Goal: Download file/media

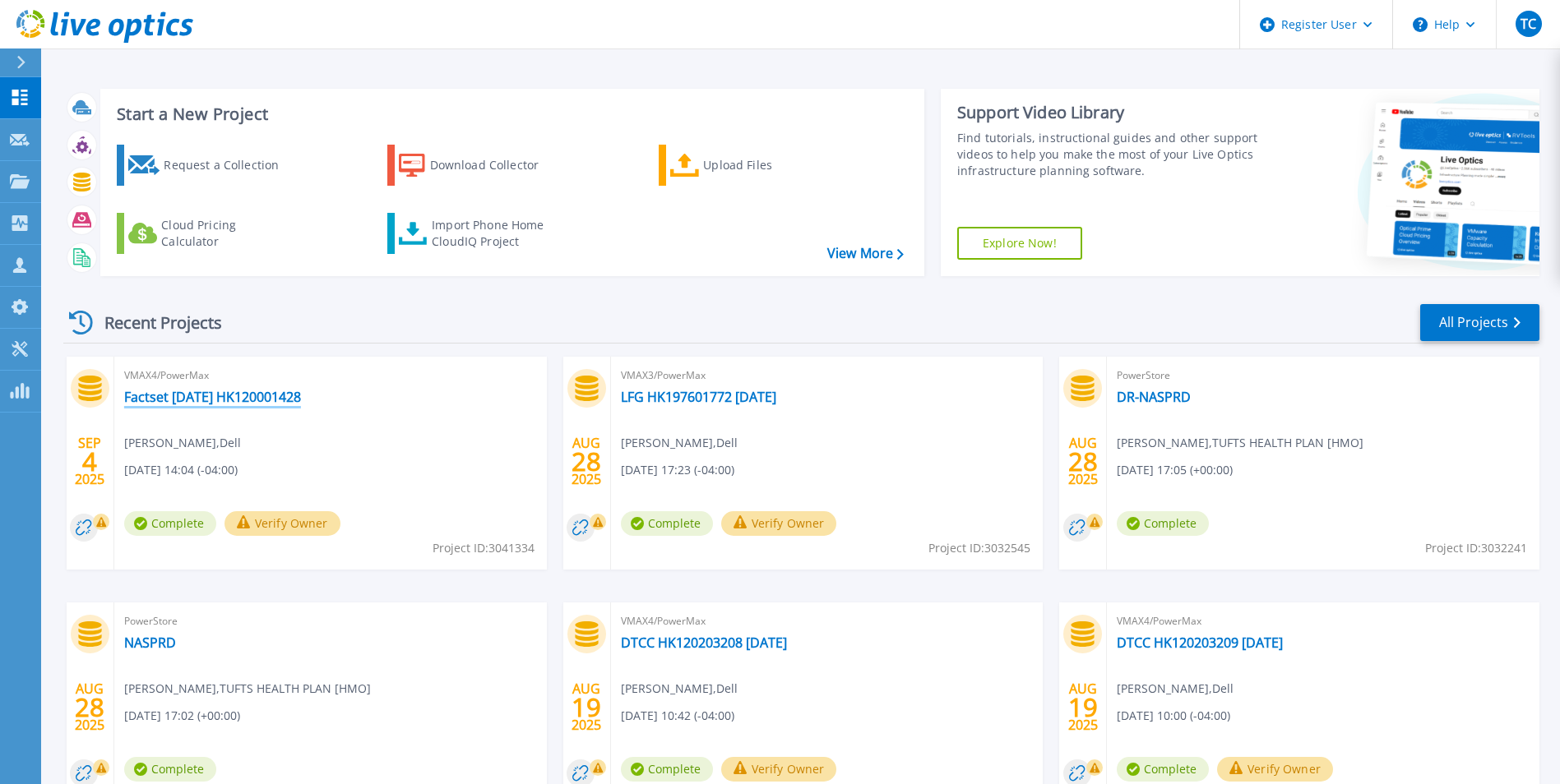
click at [301, 396] on link "Factset [DATE] HK120001428" at bounding box center [213, 397] width 177 height 16
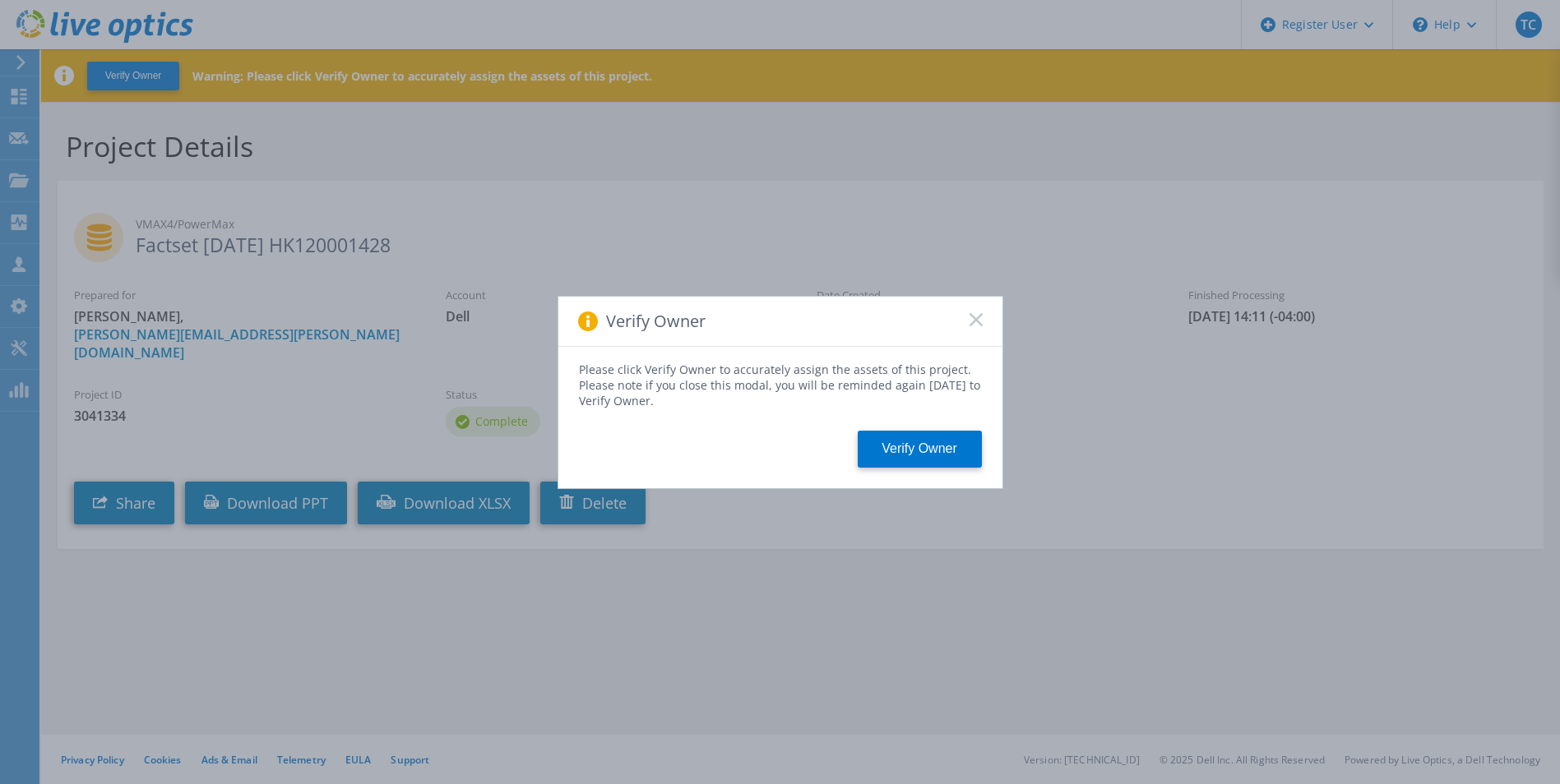
click at [976, 322] on icon at bounding box center [976, 320] width 13 height 13
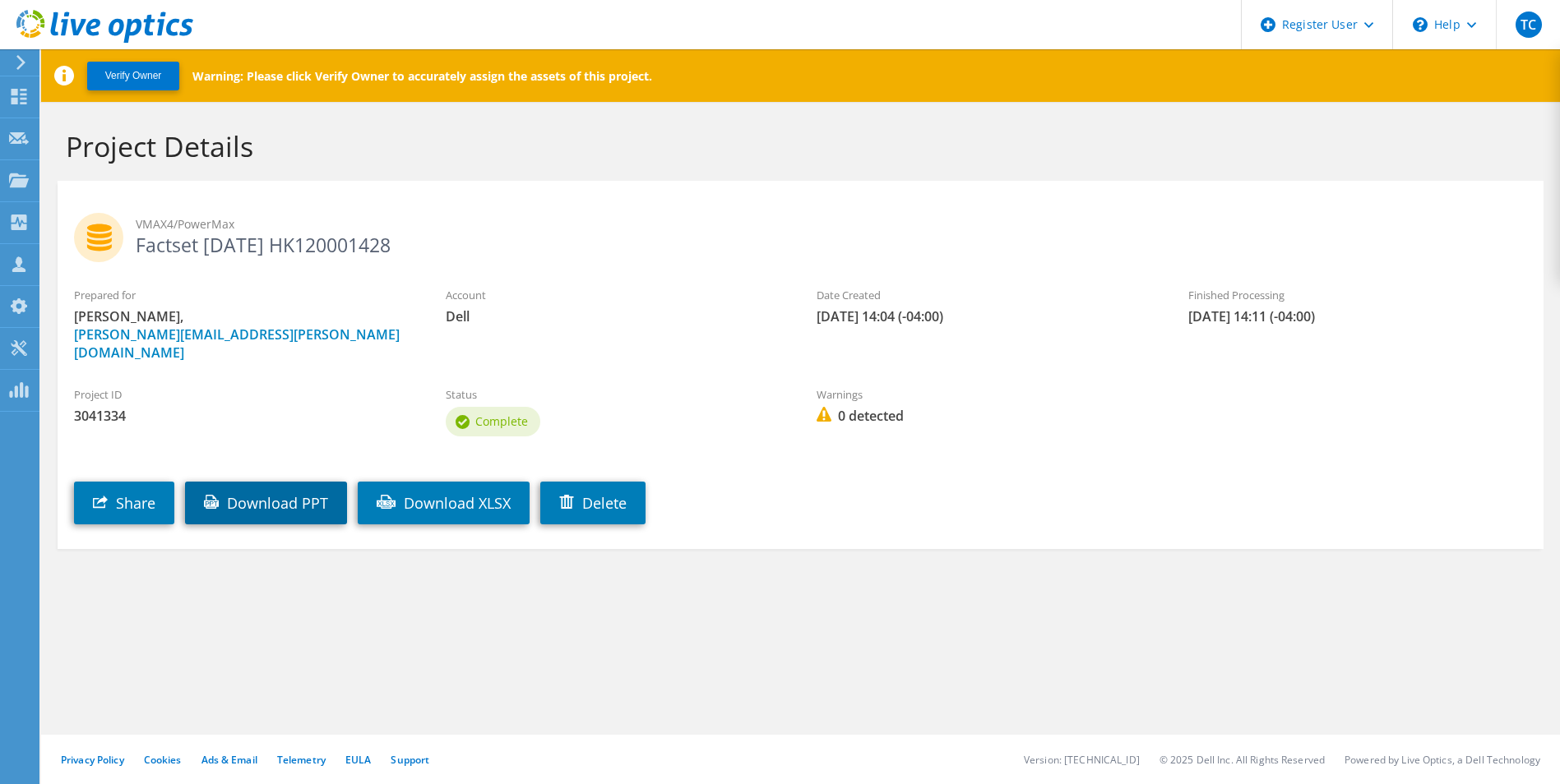
click at [326, 485] on link "Download PPT" at bounding box center [266, 503] width 162 height 43
